Goal: Information Seeking & Learning: Learn about a topic

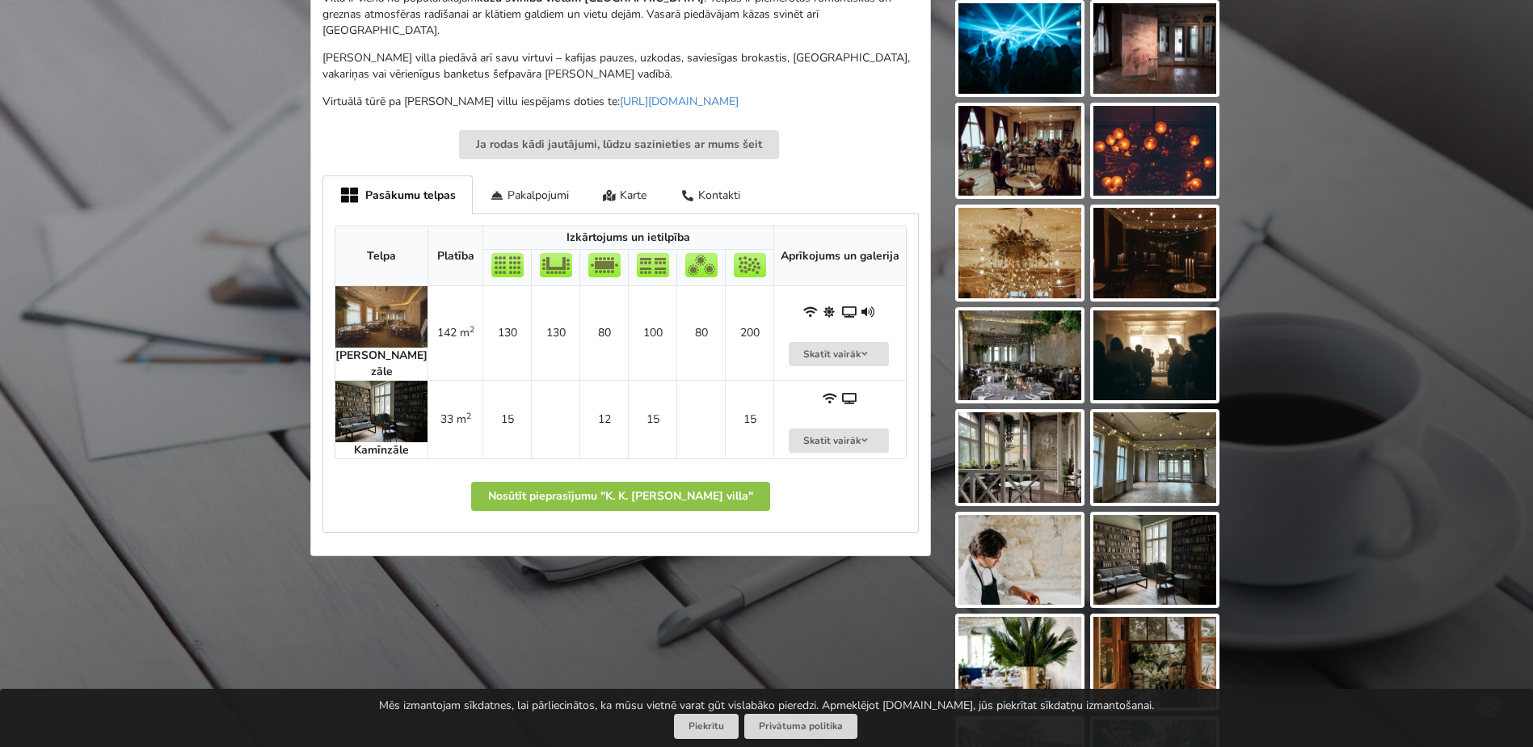
scroll to position [808, 0]
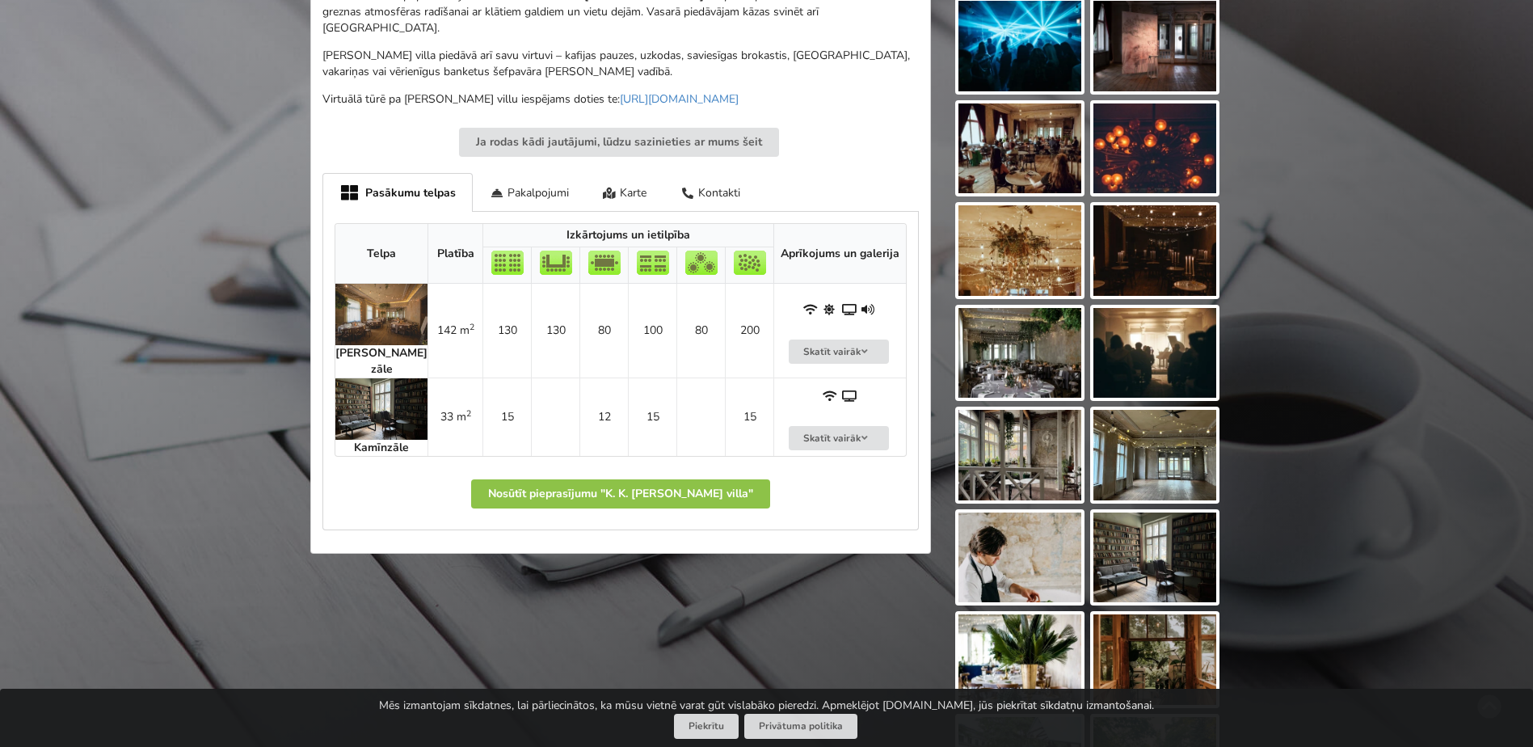
click at [370, 297] on img at bounding box center [381, 314] width 92 height 61
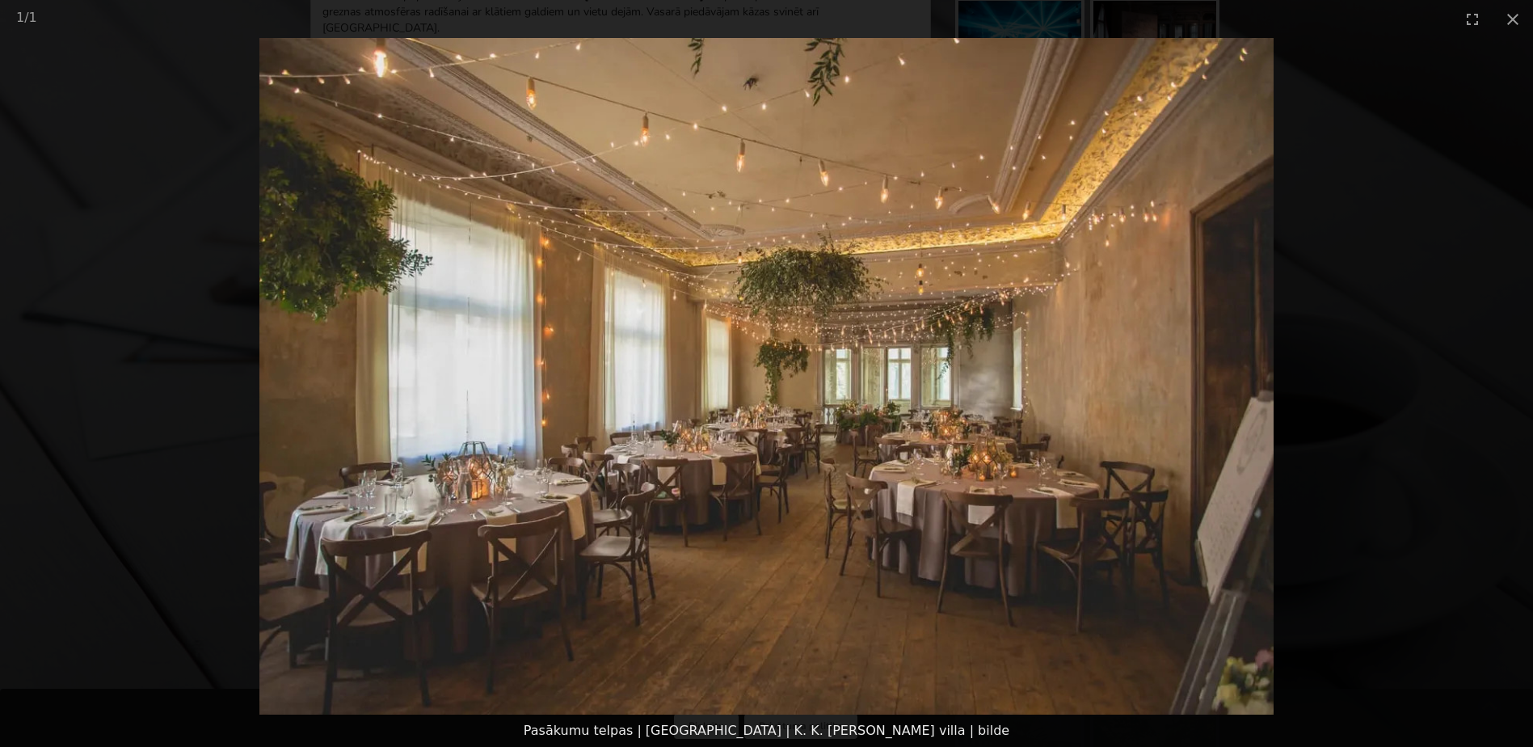
click at [1363, 387] on picture at bounding box center [766, 376] width 1533 height 677
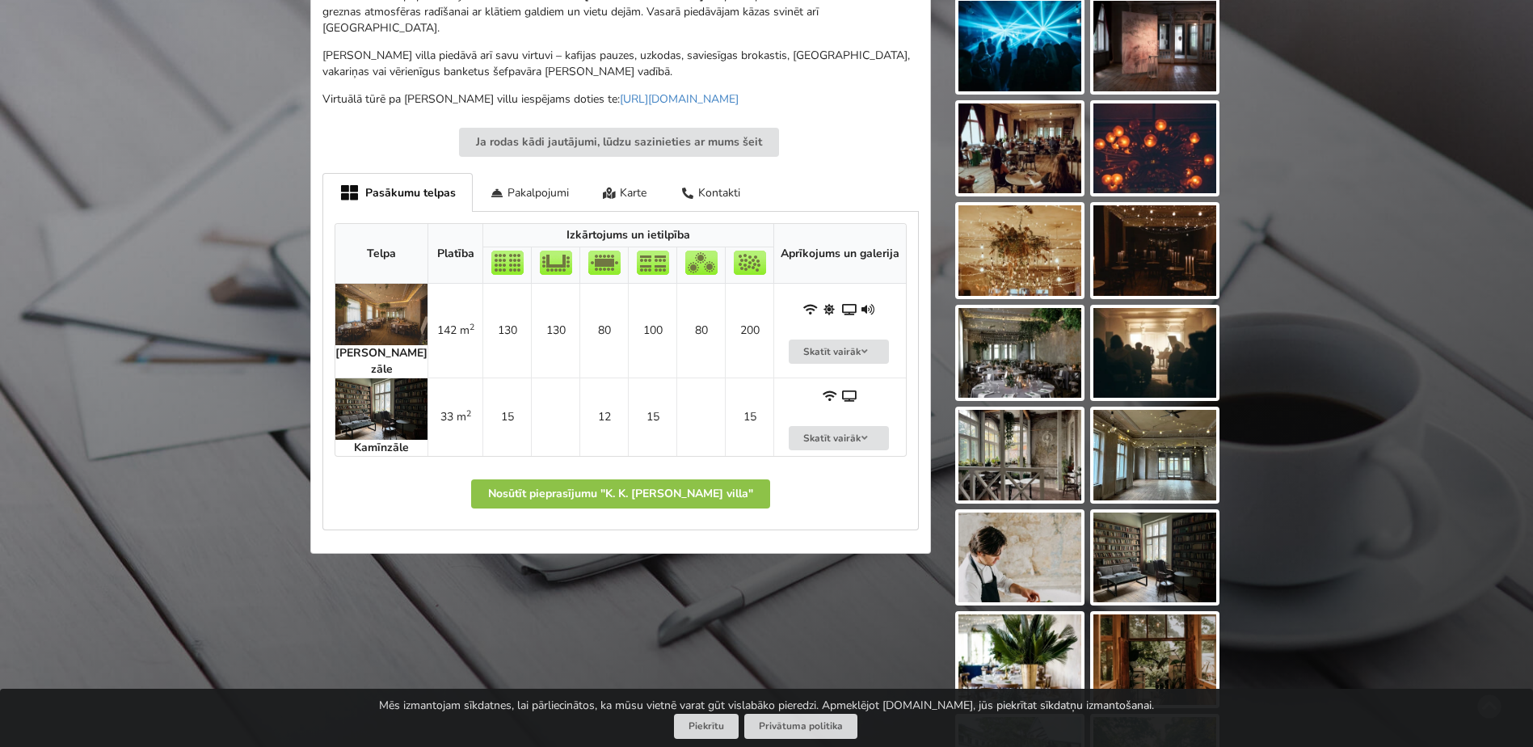
click at [1170, 431] on img at bounding box center [1155, 455] width 123 height 91
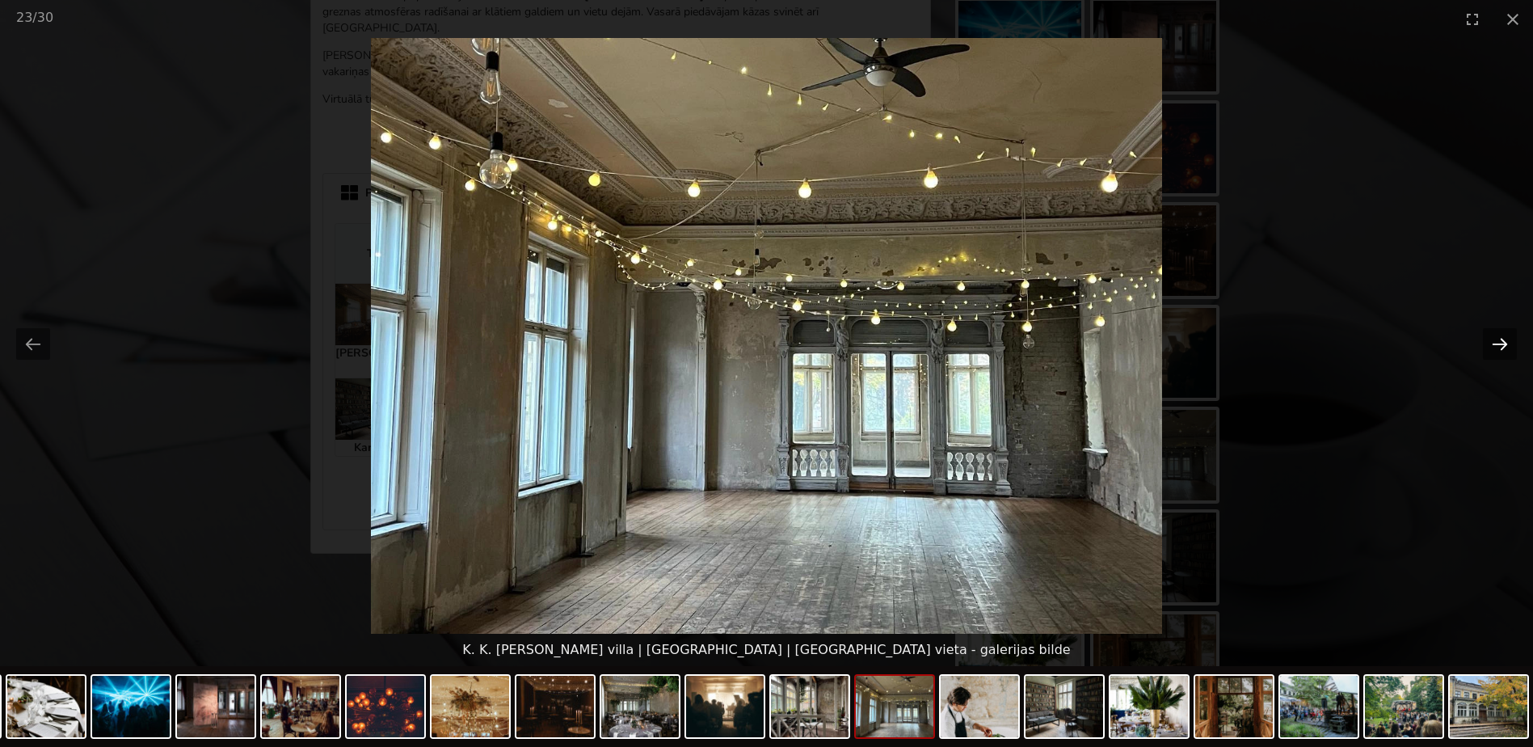
click at [1494, 339] on button "Next slide" at bounding box center [1500, 344] width 34 height 32
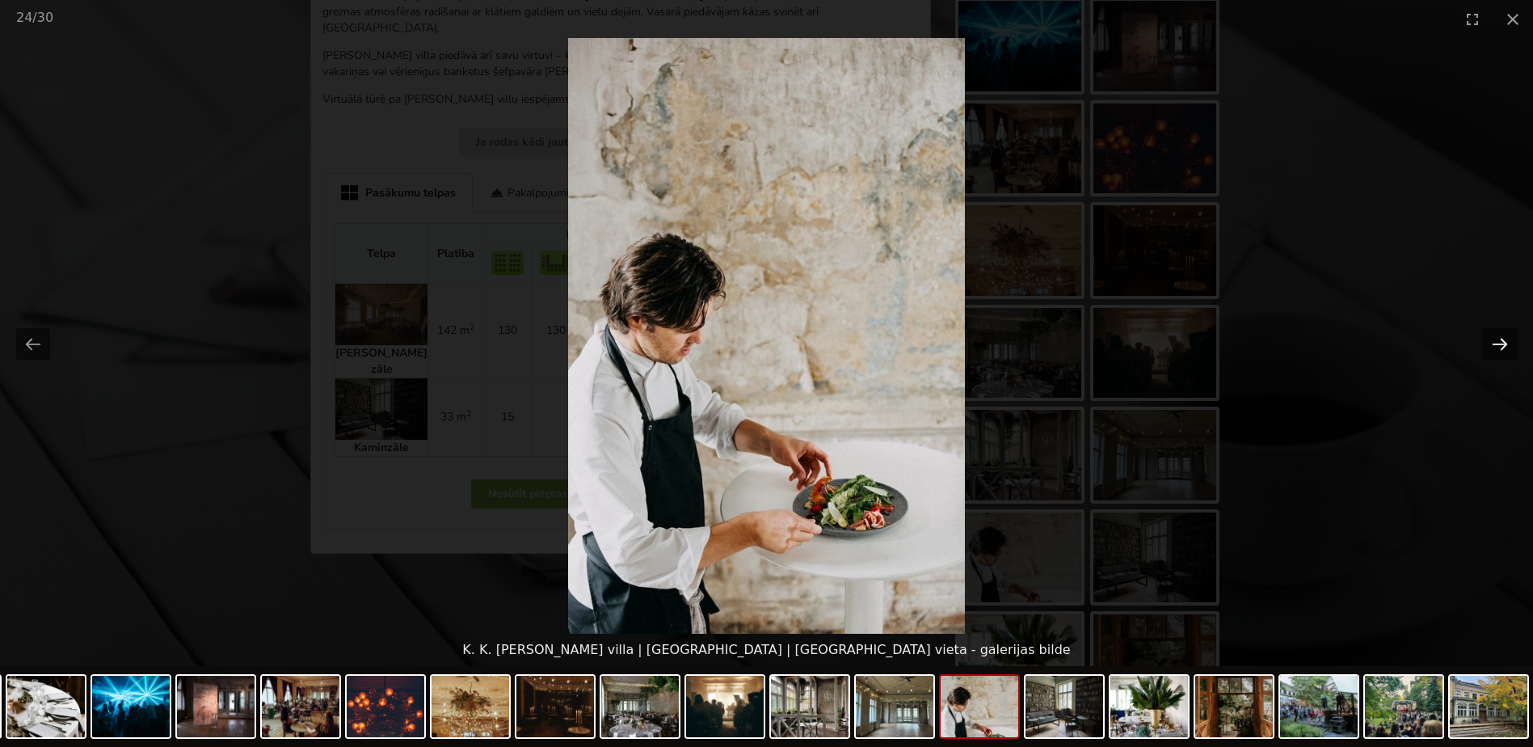
click at [1494, 339] on button "Next slide" at bounding box center [1500, 344] width 34 height 32
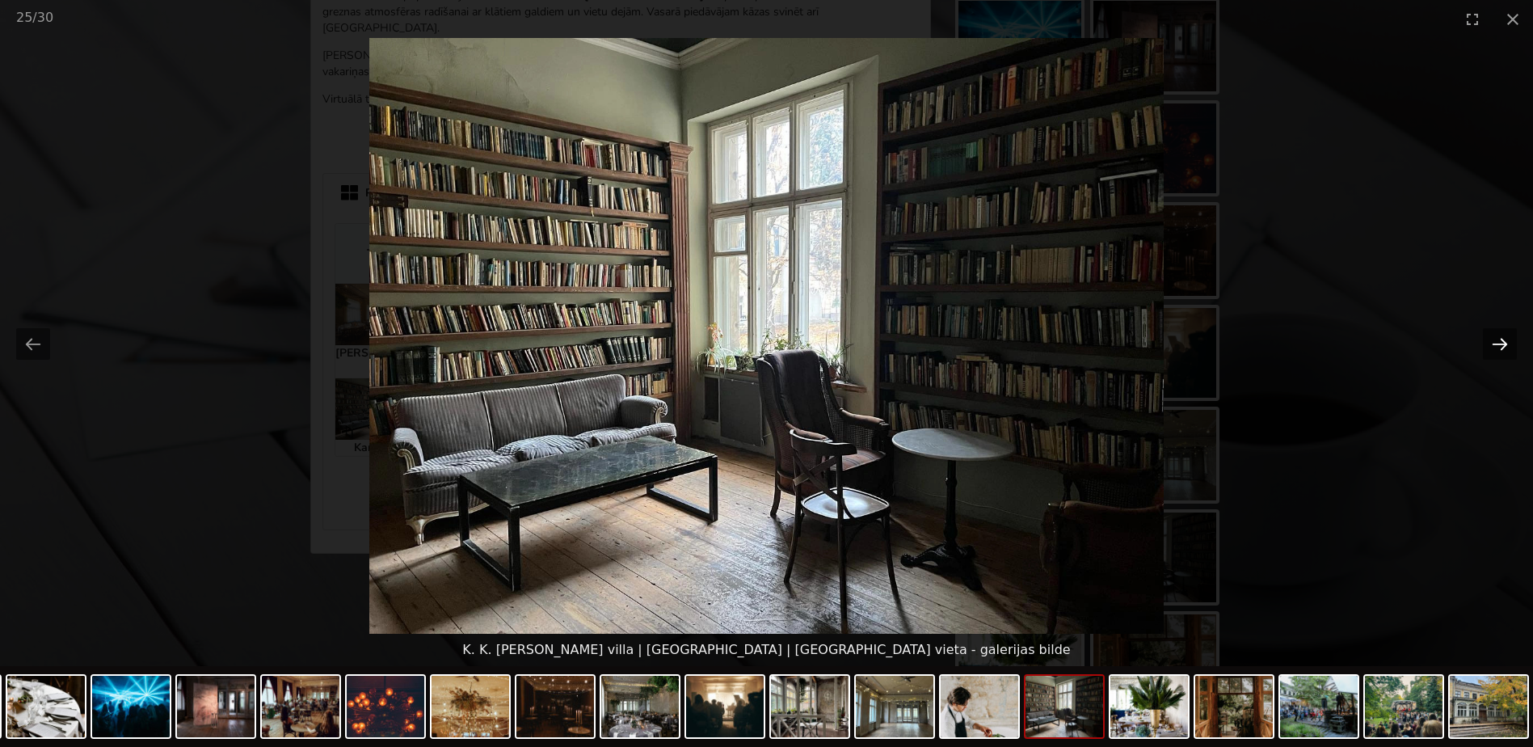
click at [1505, 341] on button "Next slide" at bounding box center [1500, 344] width 34 height 32
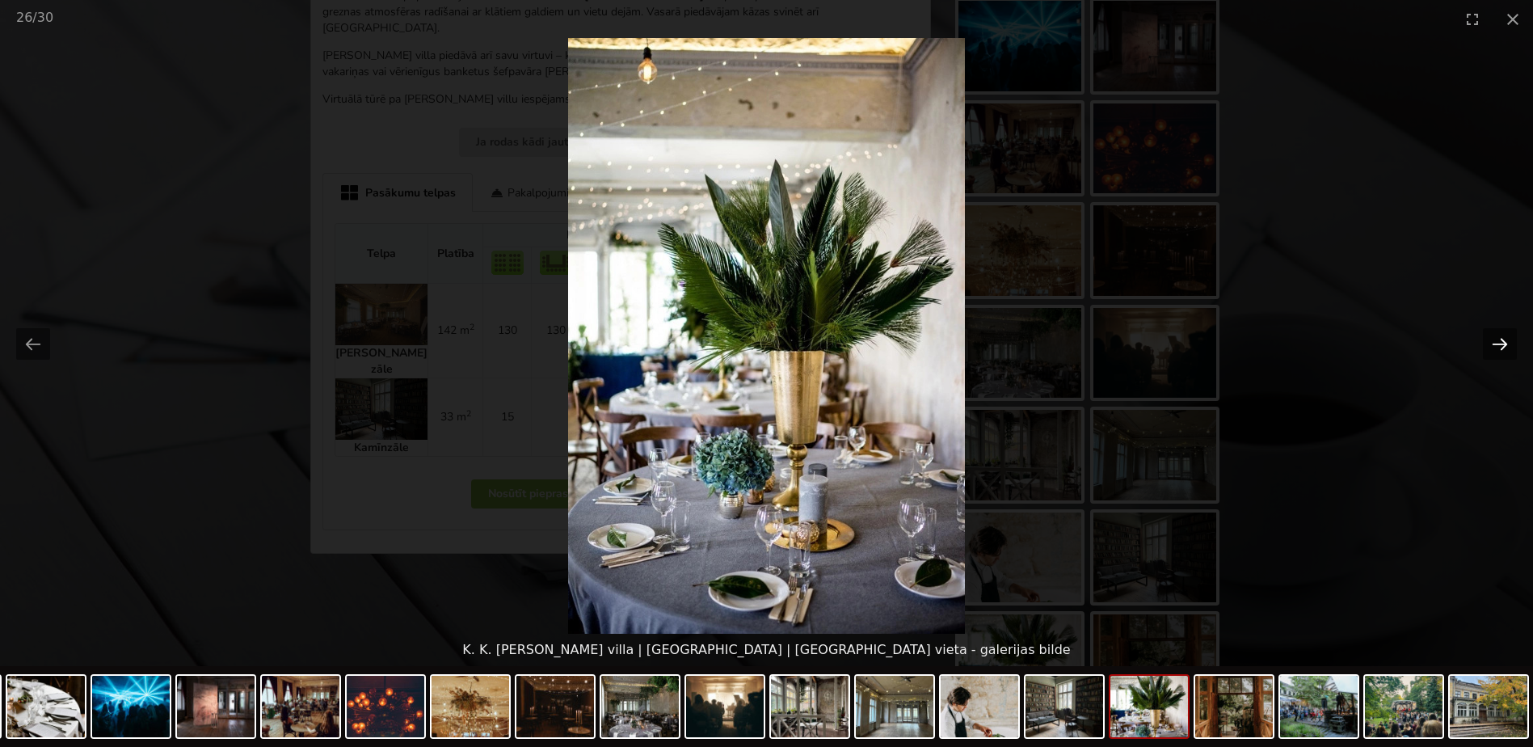
click at [1501, 339] on button "Next slide" at bounding box center [1500, 344] width 34 height 32
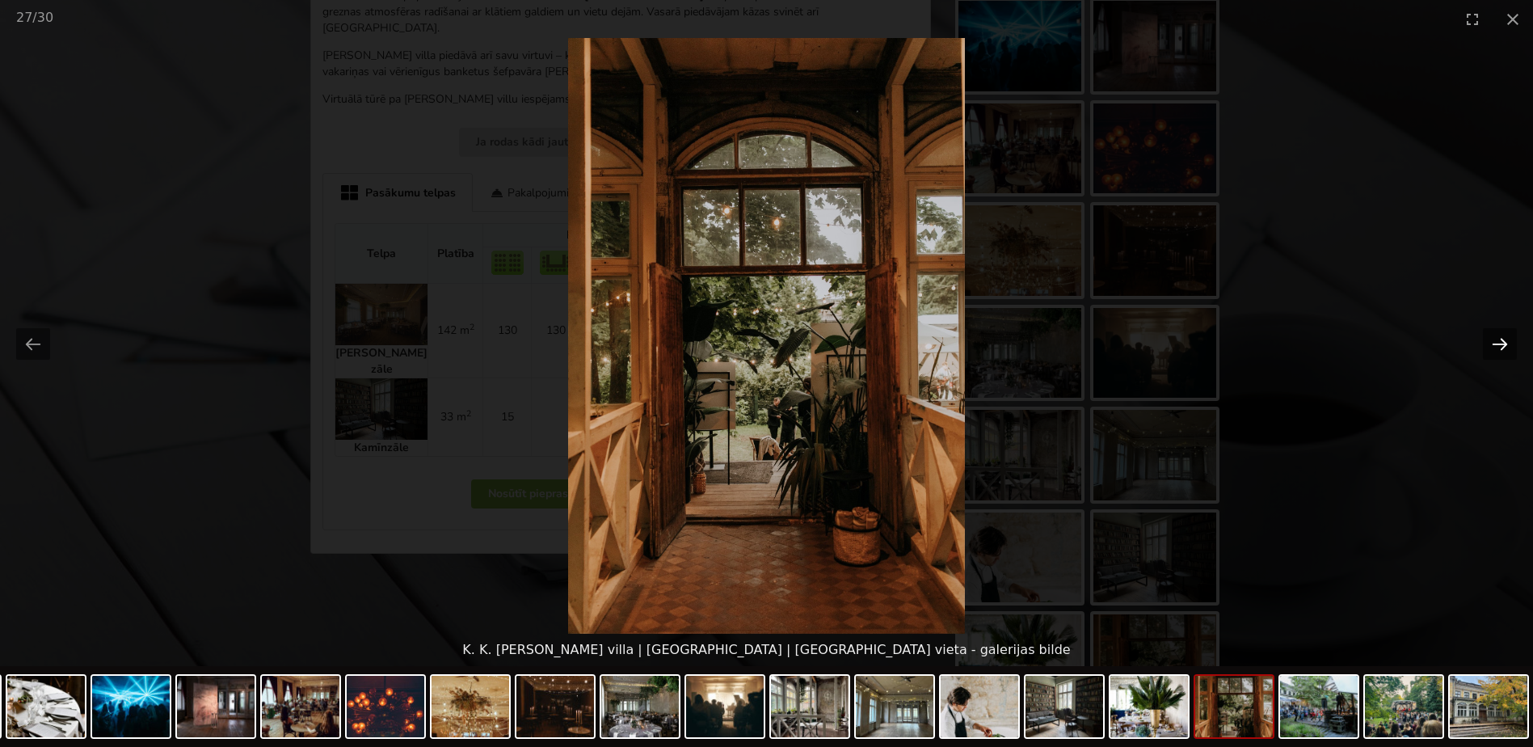
click at [1503, 340] on button "Next slide" at bounding box center [1500, 344] width 34 height 32
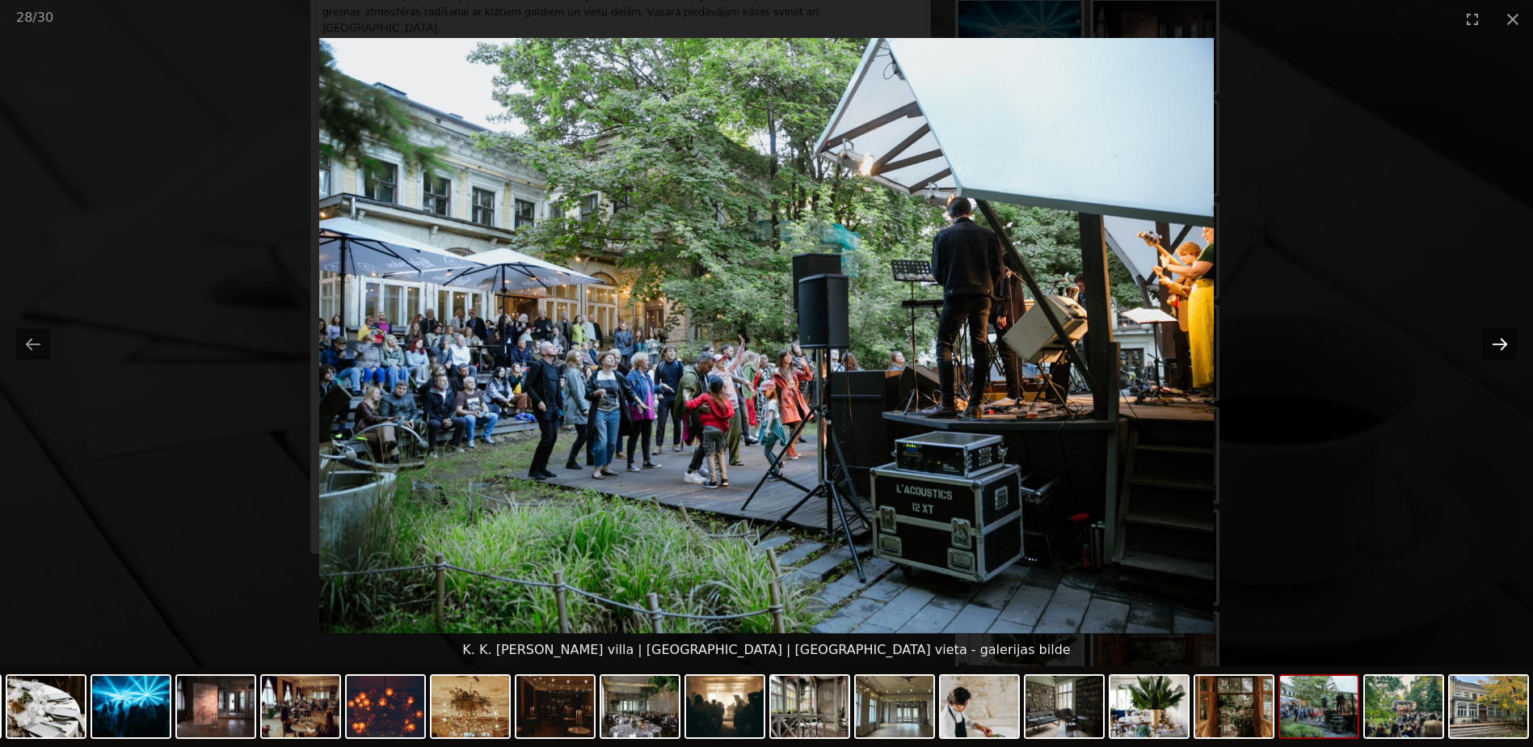
click at [1503, 340] on button "Next slide" at bounding box center [1500, 344] width 34 height 32
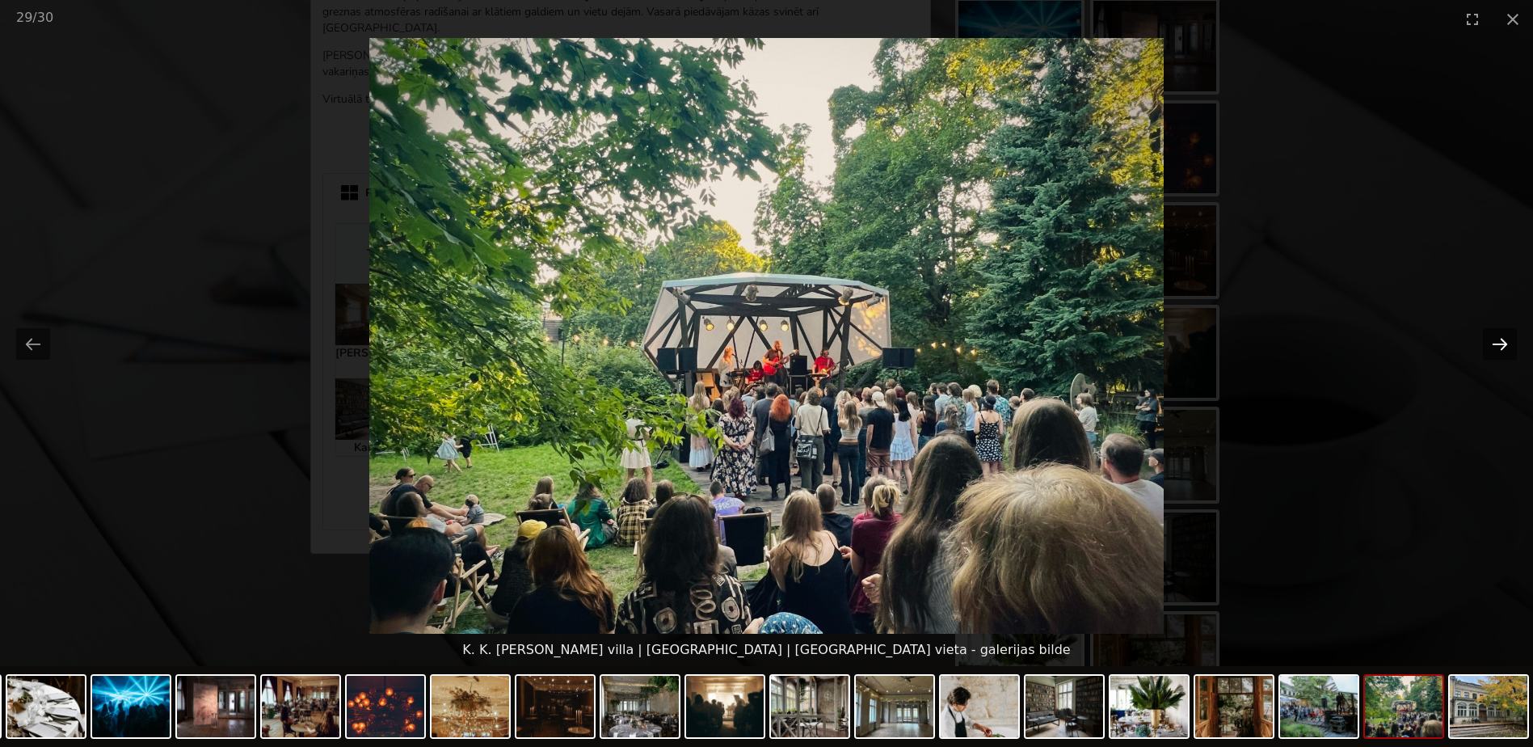
click at [1506, 336] on button "Next slide" at bounding box center [1500, 344] width 34 height 32
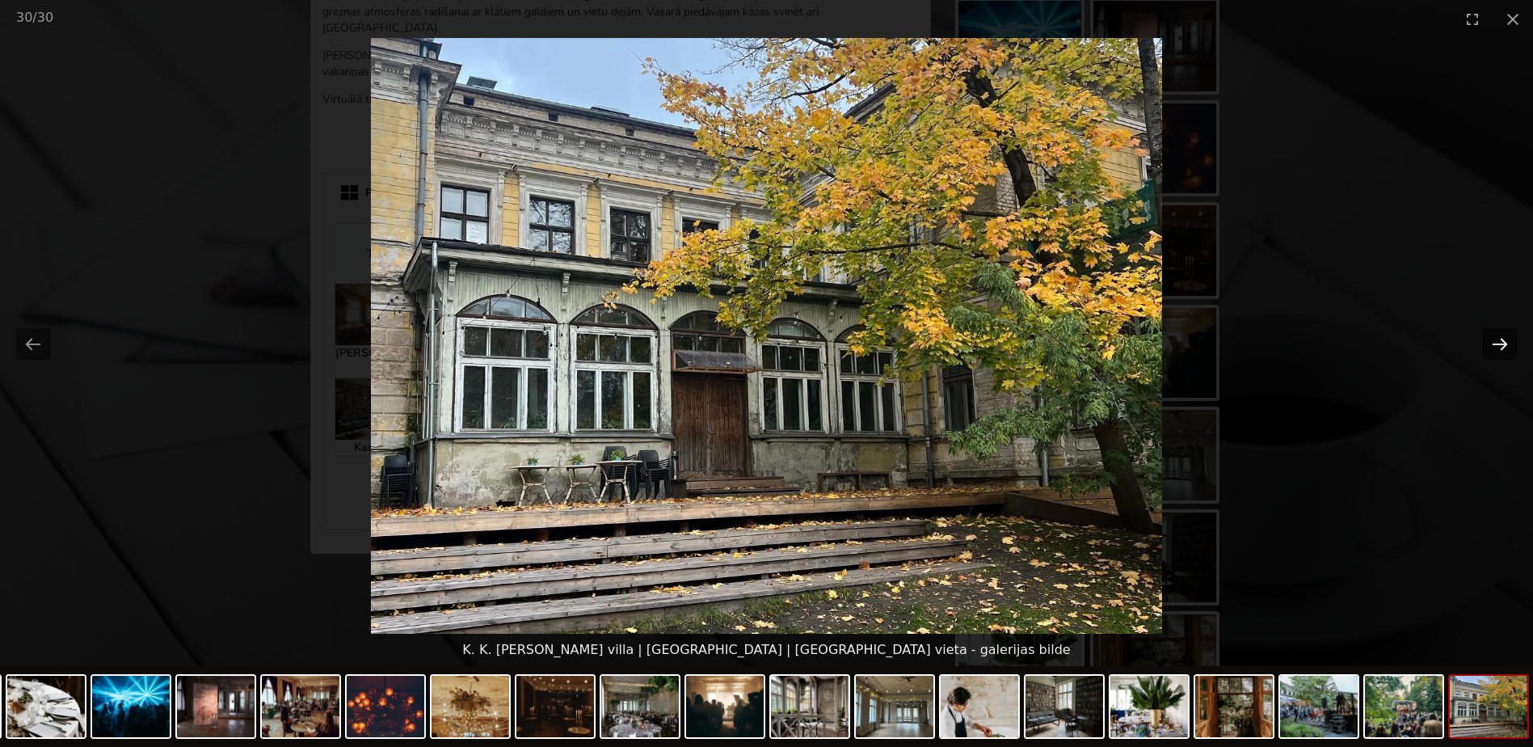
click at [1506, 336] on button "Next slide" at bounding box center [1500, 344] width 34 height 32
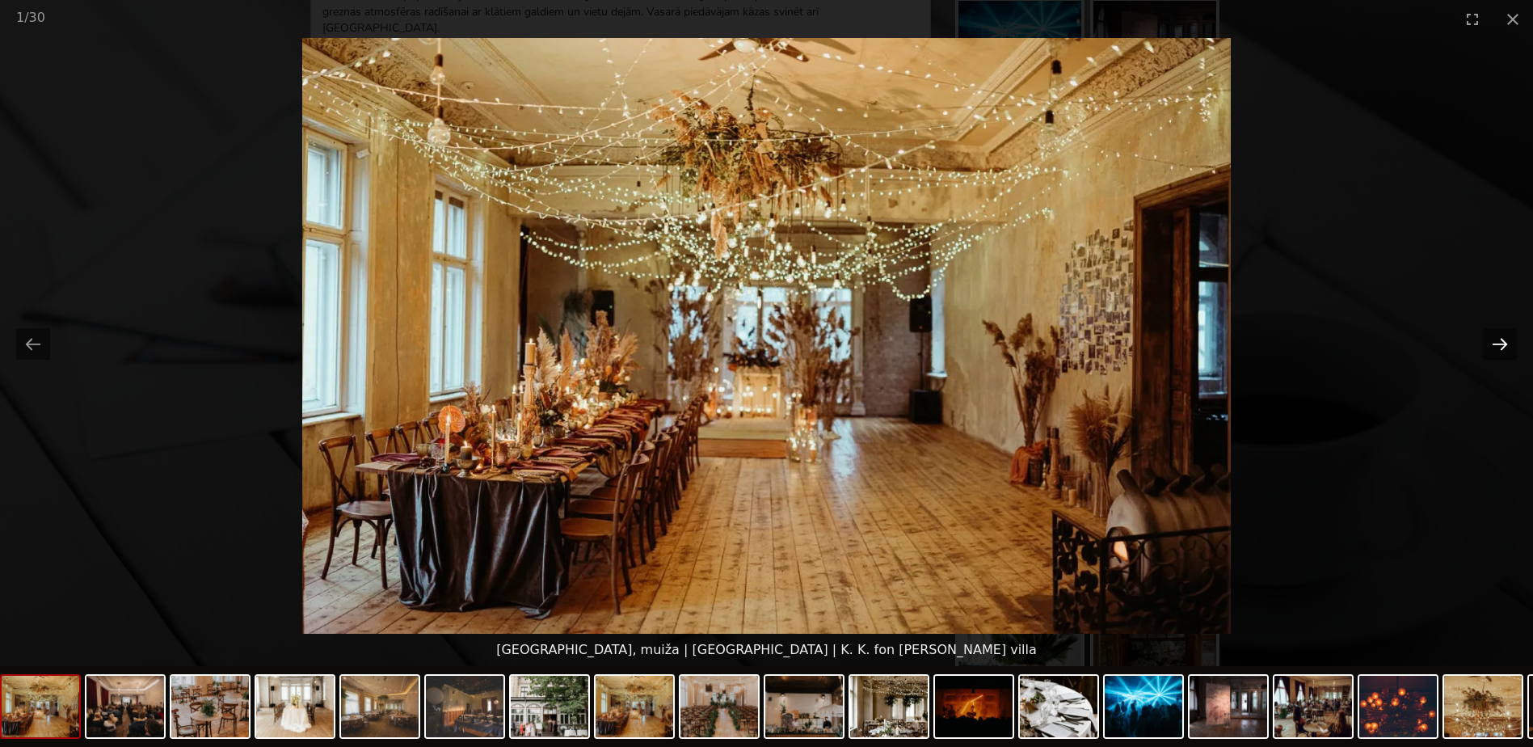
click at [1506, 336] on button "Next slide" at bounding box center [1500, 344] width 34 height 32
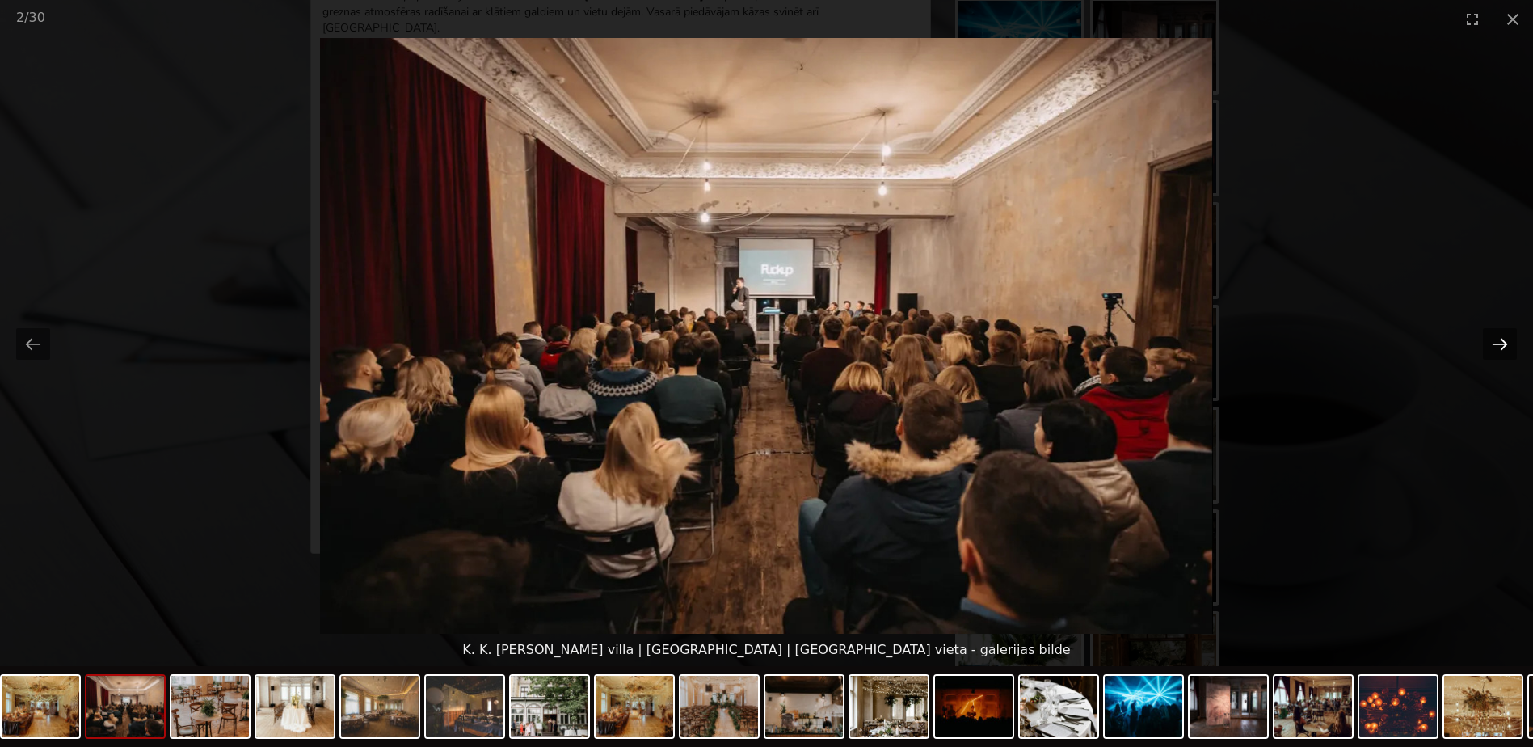
click at [1506, 336] on button "Next slide" at bounding box center [1500, 344] width 34 height 32
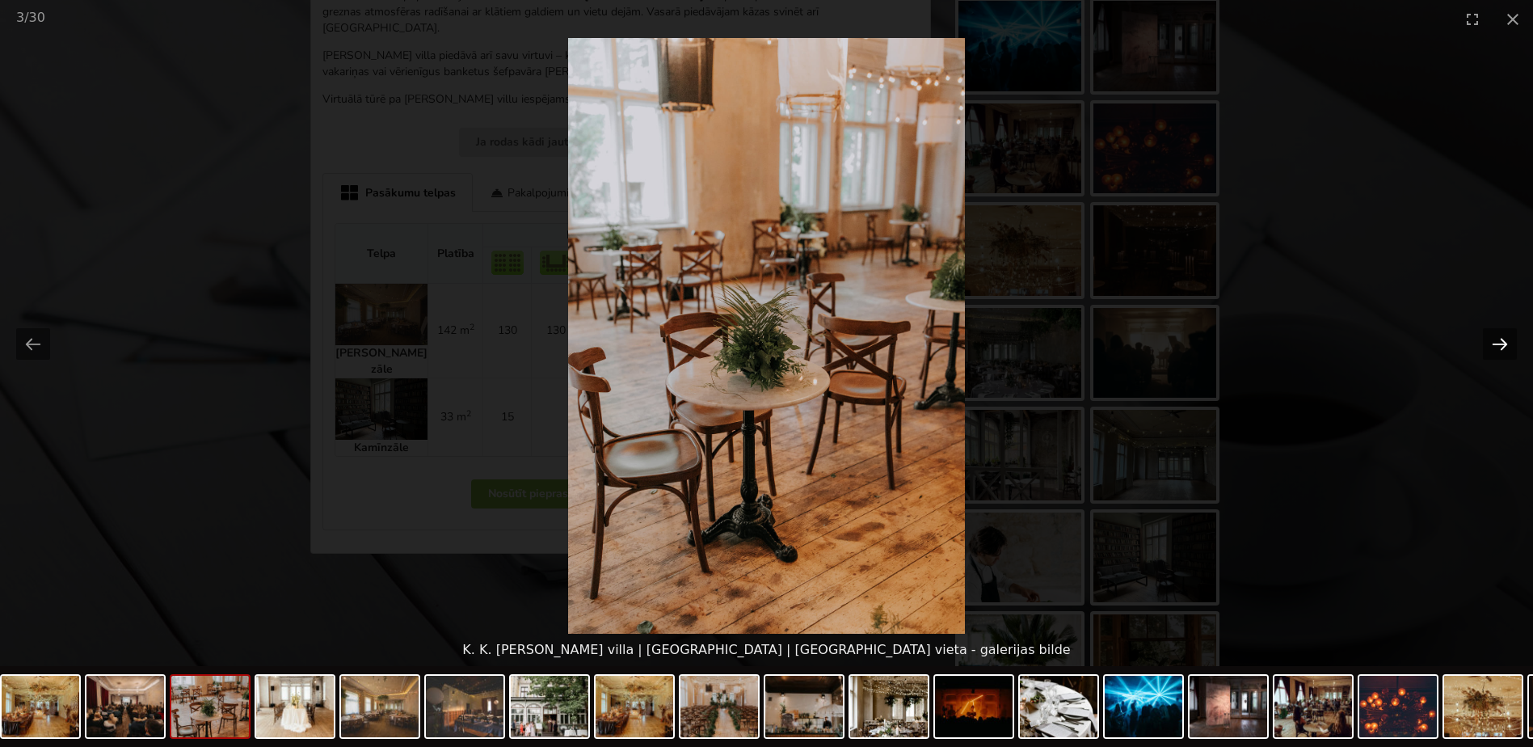
click at [1506, 336] on button "Next slide" at bounding box center [1500, 344] width 34 height 32
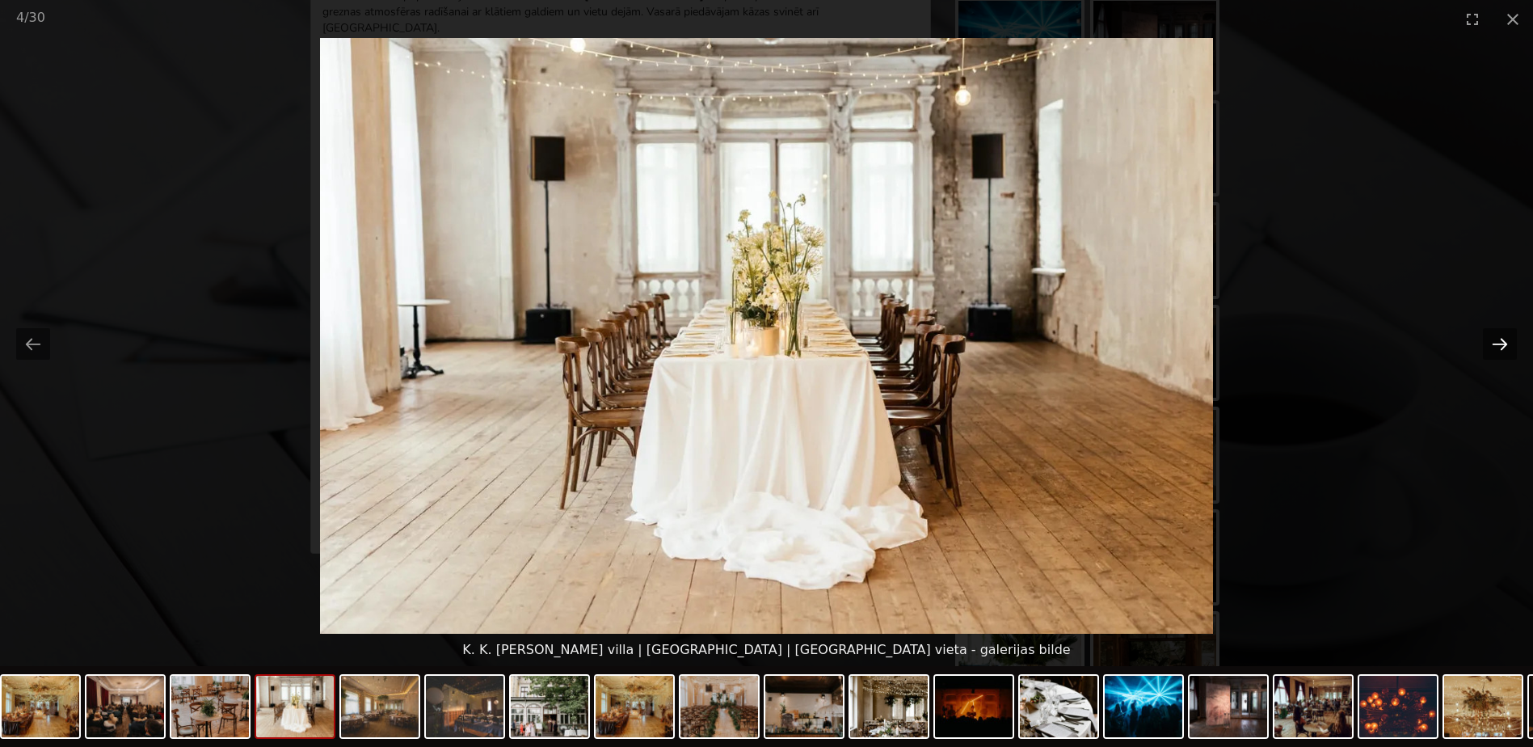
click at [1506, 336] on button "Next slide" at bounding box center [1500, 344] width 34 height 32
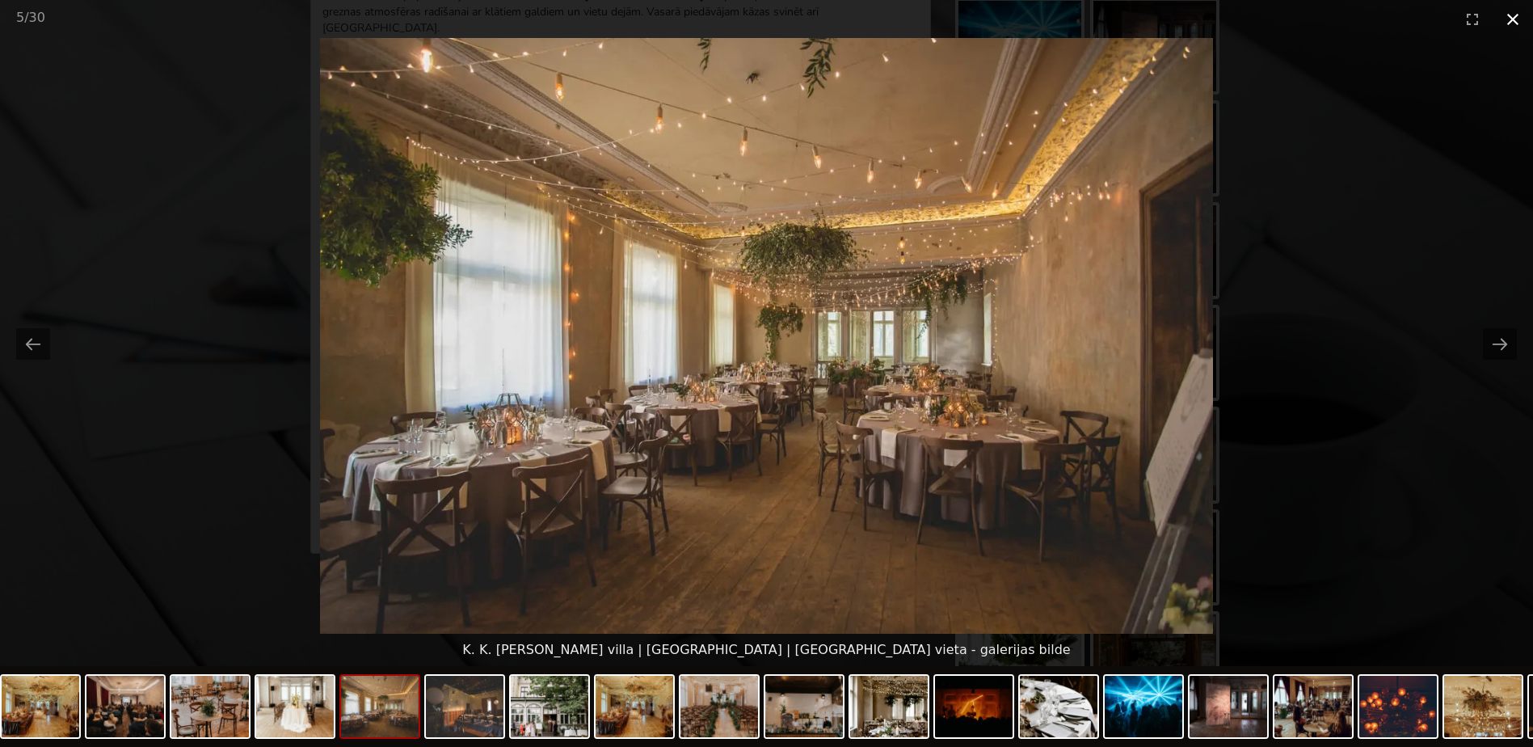
click at [1512, 23] on button "Close gallery" at bounding box center [1513, 19] width 40 height 38
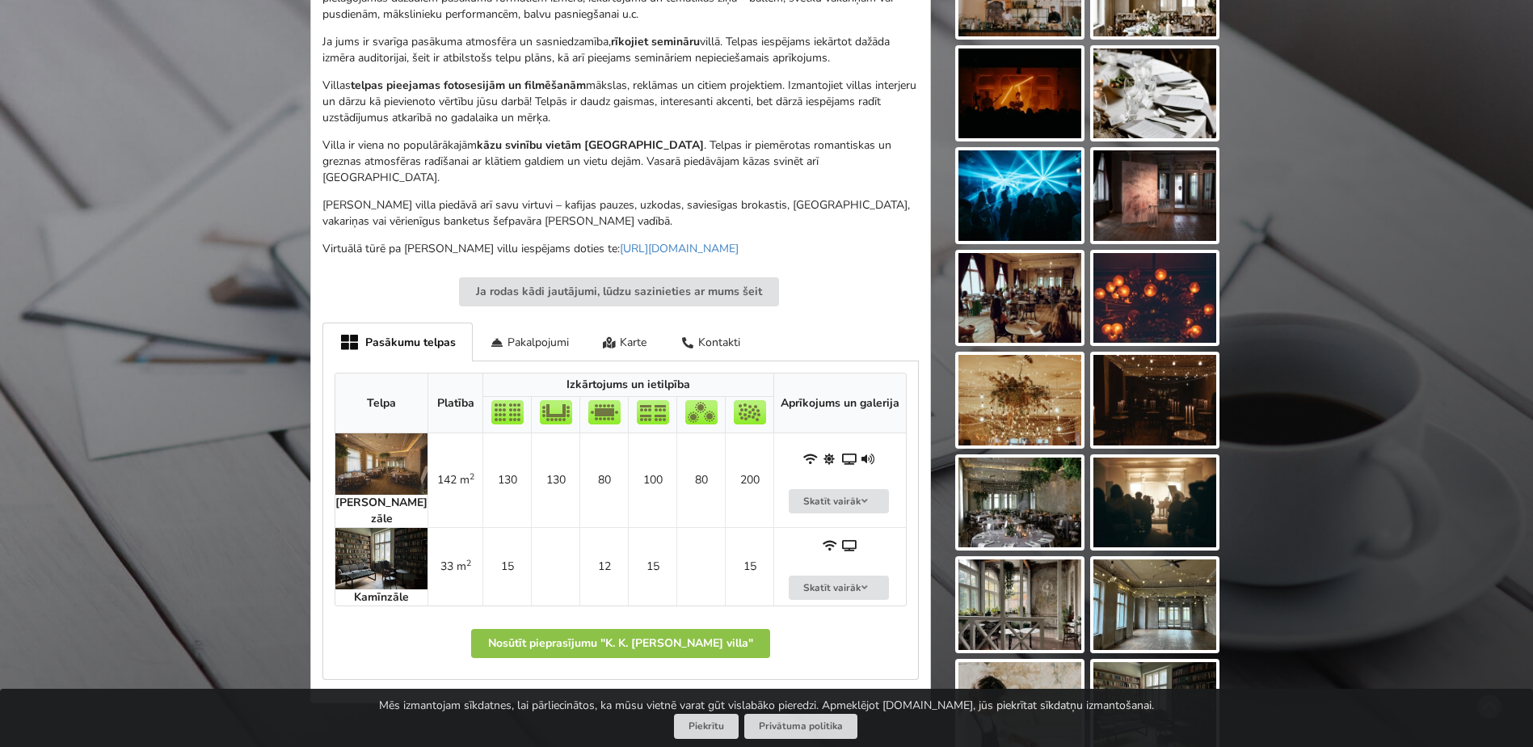
scroll to position [647, 0]
